Goal: Task Accomplishment & Management: Complete application form

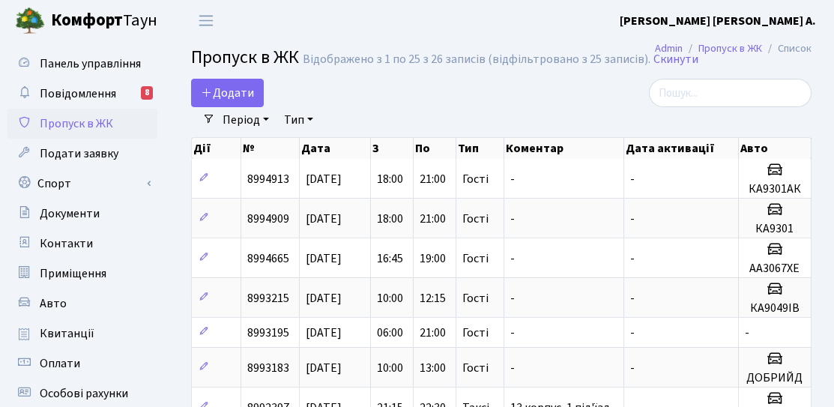
select select "25"
click at [230, 97] on span "Додати" at bounding box center [227, 93] width 53 height 16
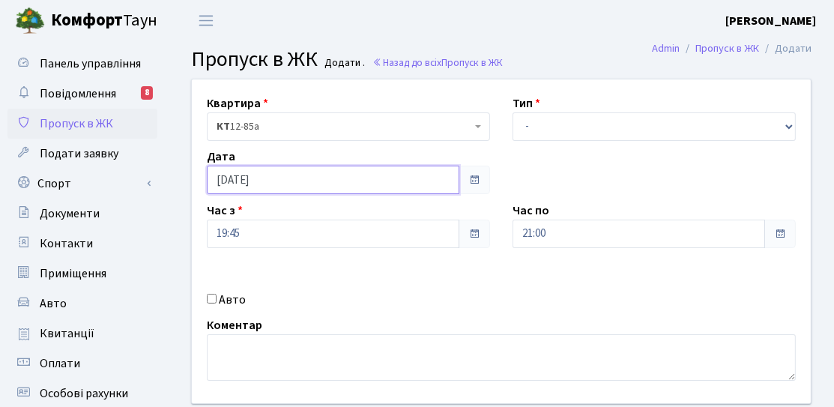
click at [261, 179] on input "[DATE]" at bounding box center [333, 180] width 252 height 28
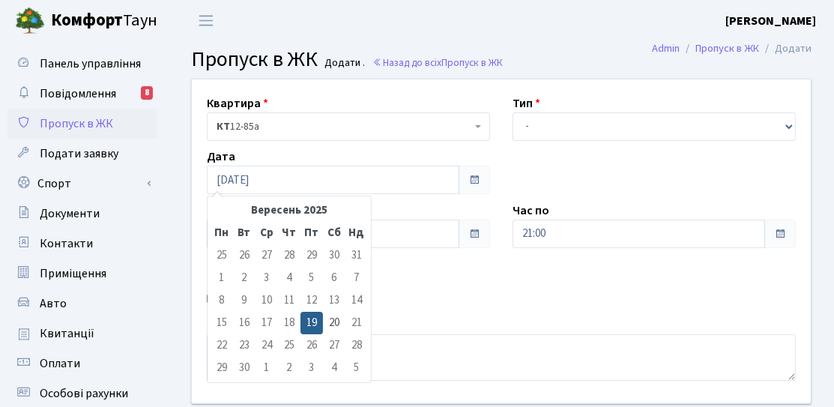
click at [345, 318] on td "21" at bounding box center [356, 323] width 22 height 22
click at [338, 321] on td "20" at bounding box center [334, 323] width 22 height 22
type input "[DATE]"
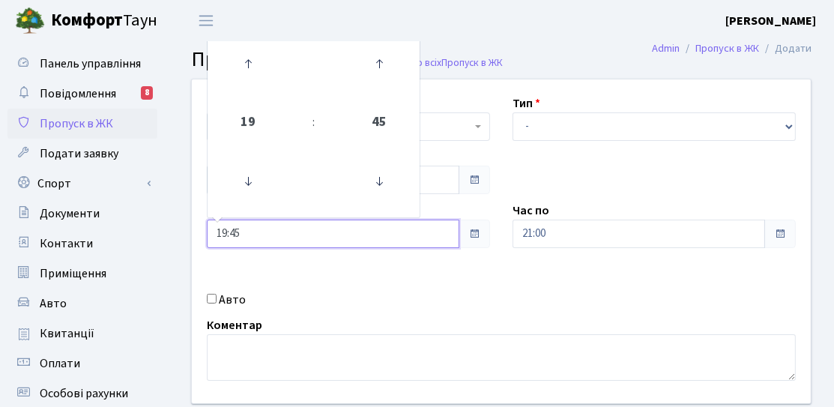
click at [305, 231] on input "19:45" at bounding box center [333, 233] width 252 height 28
click at [226, 175] on link at bounding box center [248, 181] width 44 height 54
click at [249, 179] on icon at bounding box center [248, 181] width 40 height 40
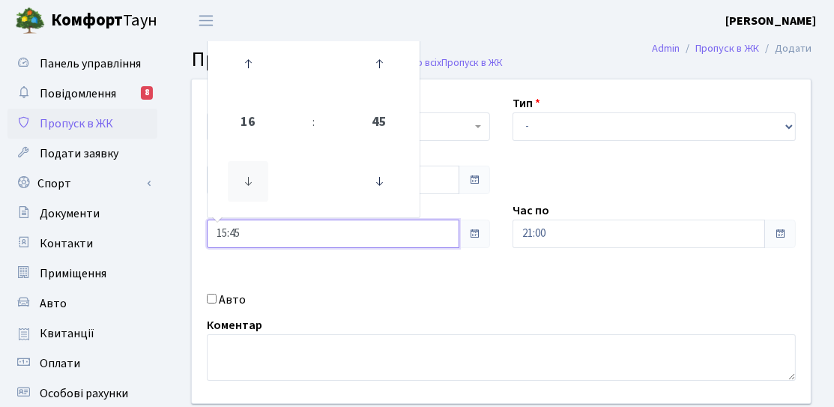
click at [249, 179] on icon at bounding box center [248, 181] width 40 height 40
click at [250, 179] on icon at bounding box center [248, 181] width 40 height 40
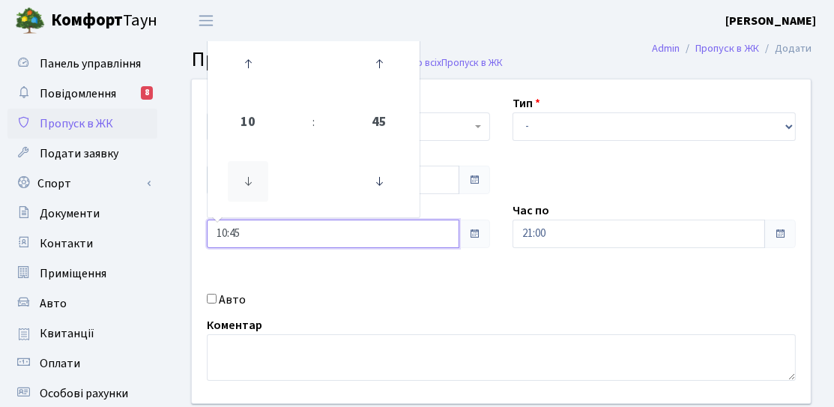
click at [250, 179] on icon at bounding box center [248, 181] width 40 height 40
click at [393, 181] on icon at bounding box center [379, 181] width 40 height 40
click at [383, 184] on icon at bounding box center [379, 181] width 40 height 40
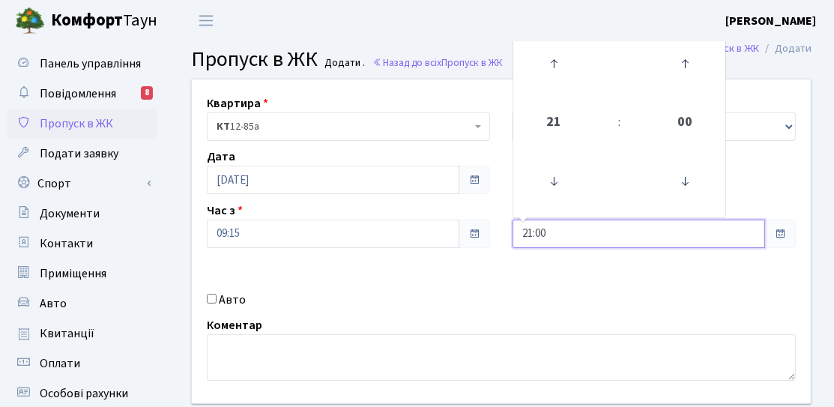
click at [520, 223] on input "21:00" at bounding box center [638, 233] width 252 height 28
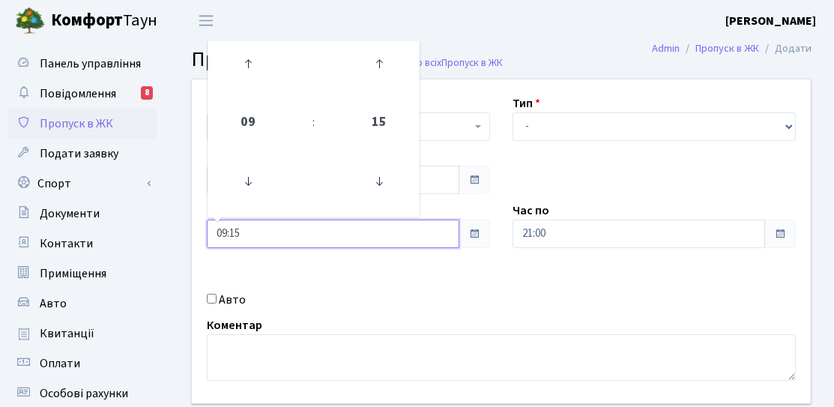
click at [381, 229] on input "09:15" at bounding box center [333, 233] width 252 height 28
click at [371, 186] on icon at bounding box center [379, 181] width 40 height 40
type input "09:00"
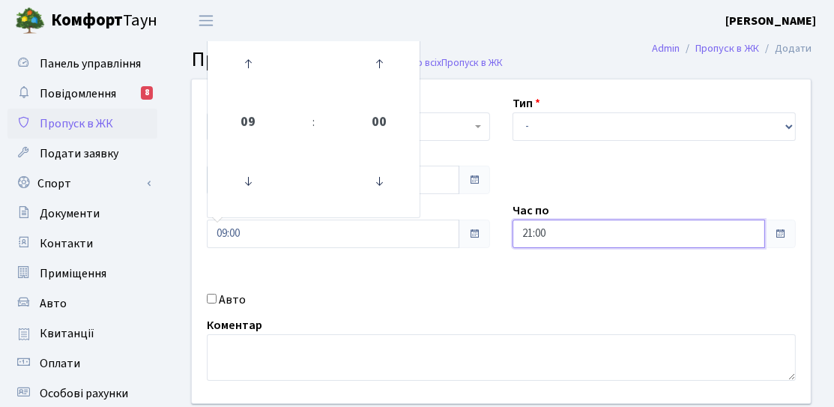
click at [542, 237] on input "21:00" at bounding box center [638, 233] width 252 height 28
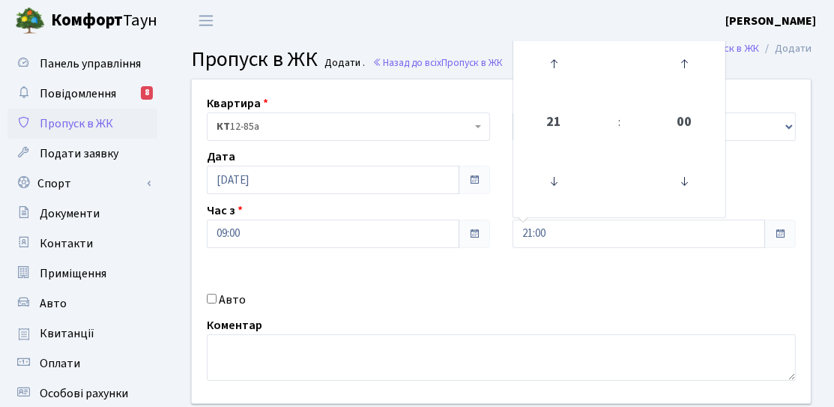
click at [473, 285] on div "Квартира <b>КТ</b>&nbsp;&nbsp;&nbsp;&nbsp;12-85а КТ 12-85а Тип - Доставка Таксі…" at bounding box center [501, 241] width 641 height 324
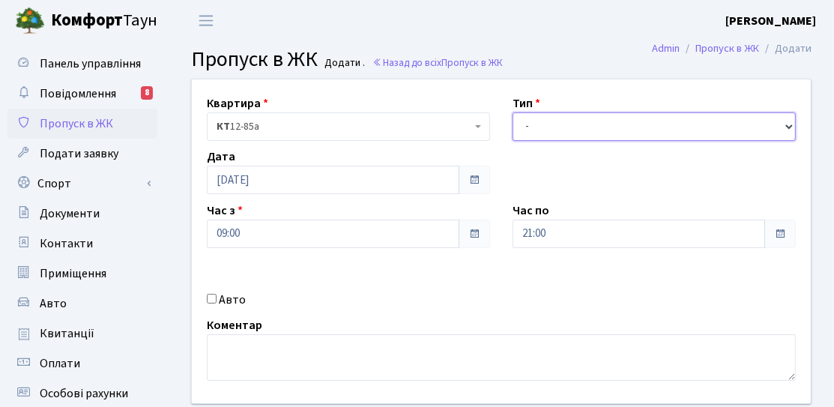
click at [550, 127] on select "- Доставка Таксі Гості Сервіс" at bounding box center [653, 126] width 283 height 28
select select "3"
click at [512, 112] on select "- Доставка Таксі Гості Сервіс" at bounding box center [653, 126] width 283 height 28
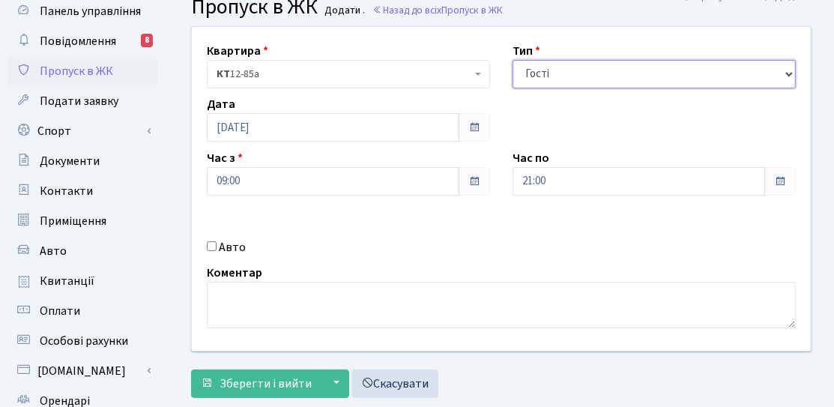
scroll to position [75, 0]
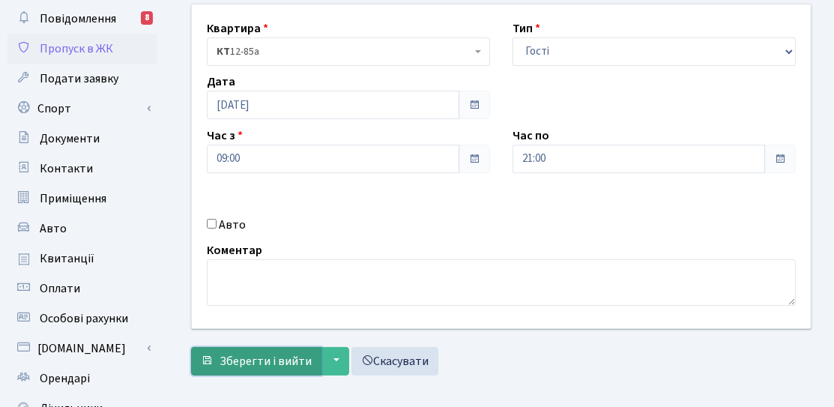
click at [262, 357] on span "Зберегти і вийти" at bounding box center [265, 361] width 92 height 16
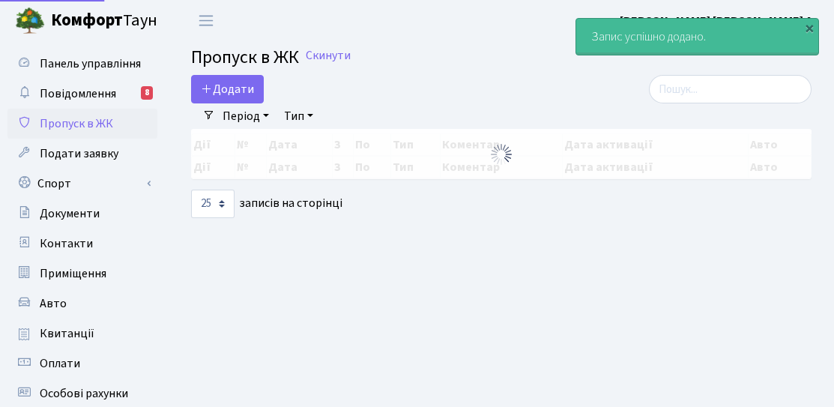
select select "25"
